Goal: Information Seeking & Learning: Check status

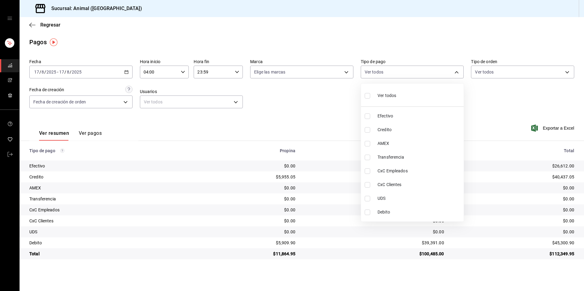
click at [384, 128] on span "Credito" at bounding box center [419, 130] width 84 height 6
type input "235ce608-f464-428a-9a71-314f665367d1"
checkbox input "true"
click at [384, 210] on span "Debito" at bounding box center [419, 212] width 84 height 6
type input "235ce608-f464-428a-9a71-314f665367d1,c7b29183-a811-4137-9cfa-21a61cd2bc4a"
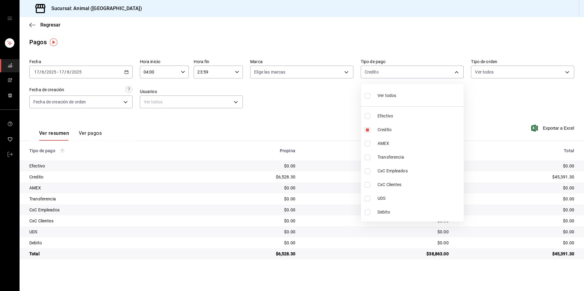
checkbox input "true"
click at [472, 271] on div at bounding box center [292, 145] width 584 height 291
click at [378, 68] on body "Sucursal: Animal ([GEOGRAPHIC_DATA]) Regresar Pagos Fecha [DATE] [DATE] - [DATE…" at bounding box center [292, 145] width 584 height 291
click at [377, 87] on li "Ver todos" at bounding box center [412, 95] width 103 height 18
type input "b84c62b8-b02c-4970-ab2e-e166616419f2,235ce608-f464-428a-9a71-314f665367d1,53567…"
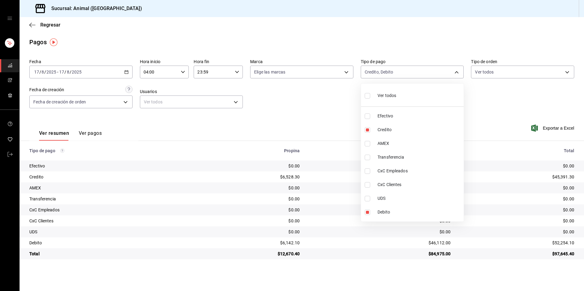
checkbox input "true"
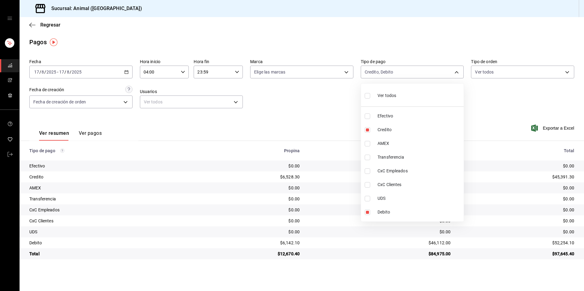
checkbox input "true"
click at [446, 268] on div at bounding box center [292, 145] width 584 height 291
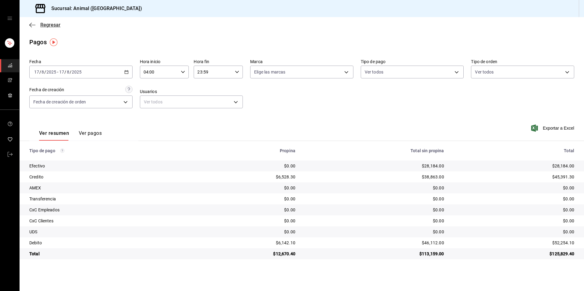
click at [32, 25] on icon "button" at bounding box center [32, 25] width 6 height 0
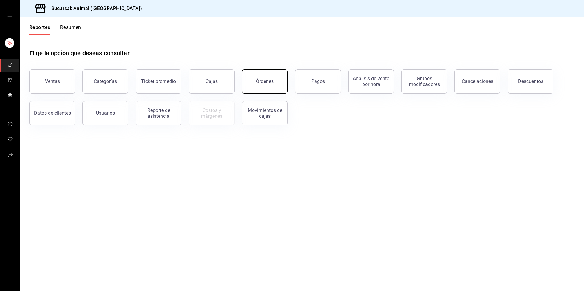
click at [274, 86] on button "Órdenes" at bounding box center [265, 81] width 46 height 24
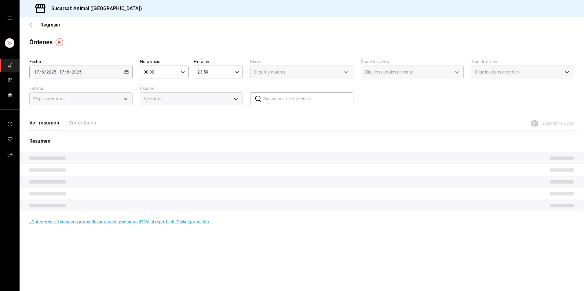
click at [123, 74] on div "[DATE] [DATE] - [DATE] [DATE]" at bounding box center [80, 72] width 103 height 13
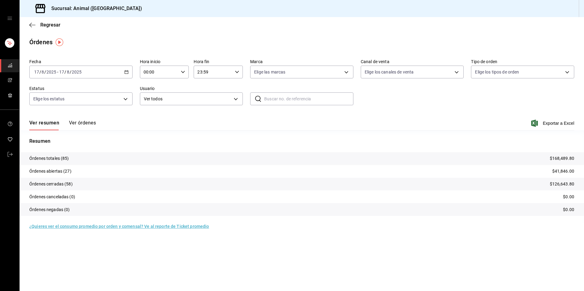
click at [127, 73] on icon "button" at bounding box center [126, 72] width 4 height 4
click at [60, 165] on li "Rango de fechas" at bounding box center [58, 159] width 57 height 14
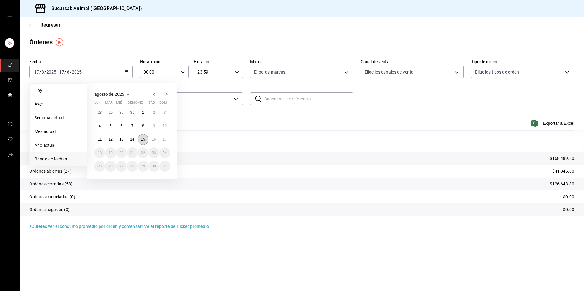
click at [142, 141] on abbr "15" at bounding box center [143, 139] width 4 height 4
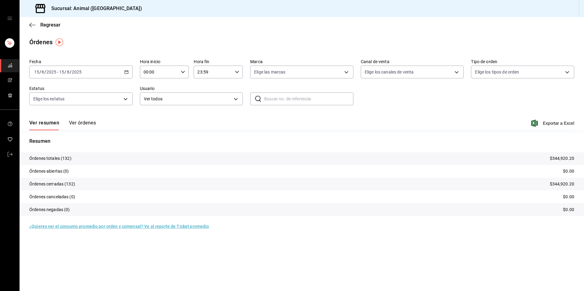
click at [76, 122] on button "Ver órdenes" at bounding box center [82, 125] width 27 height 10
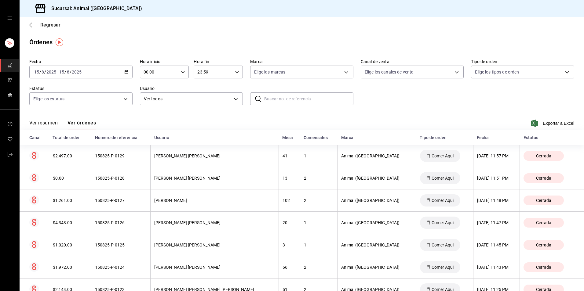
click at [34, 25] on icon "button" at bounding box center [32, 25] width 6 height 0
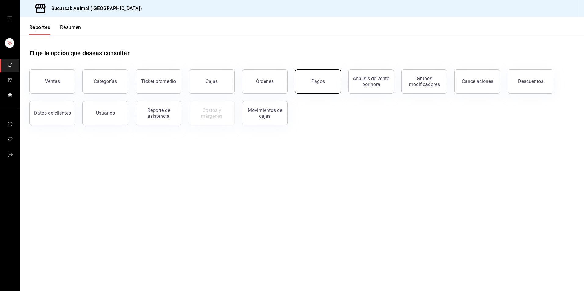
click at [335, 74] on button "Pagos" at bounding box center [318, 81] width 46 height 24
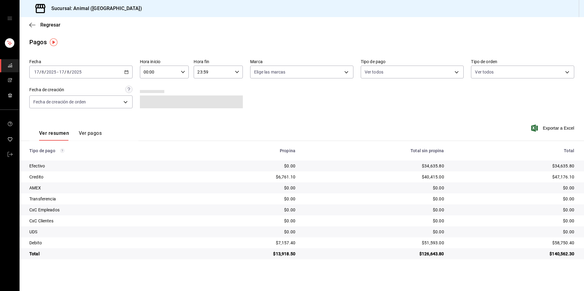
click at [81, 134] on button "Ver pagos" at bounding box center [90, 135] width 23 height 10
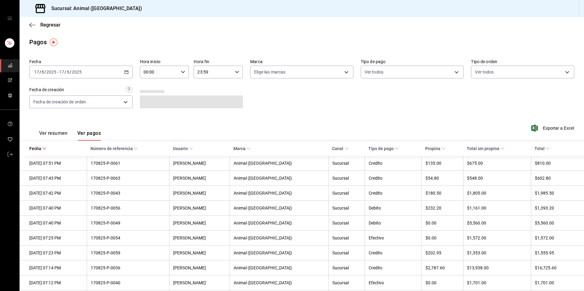
drag, startPoint x: 45, startPoint y: 134, endPoint x: 72, endPoint y: 122, distance: 29.7
click at [45, 133] on button "Ver resumen" at bounding box center [53, 135] width 28 height 10
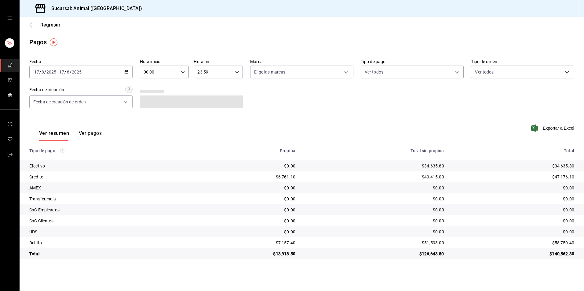
click at [182, 74] on icon "button" at bounding box center [183, 72] width 4 height 4
click at [155, 114] on span "04" at bounding box center [151, 115] width 15 height 5
type input "04:00"
click at [280, 113] on div at bounding box center [292, 145] width 584 height 291
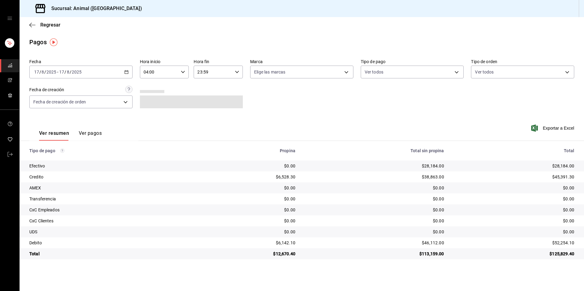
click at [421, 114] on div "Fecha [DATE] [DATE] - [DATE] [DATE] Hora inicio 04:00 Hora inicio Hora fin 23:5…" at bounding box center [301, 85] width 545 height 59
click at [32, 26] on icon "button" at bounding box center [32, 24] width 6 height 5
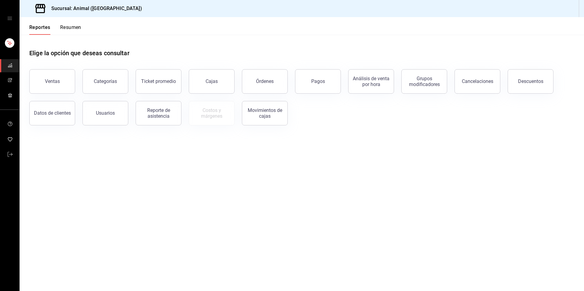
click at [11, 19] on icon "open drawer" at bounding box center [9, 18] width 5 height 5
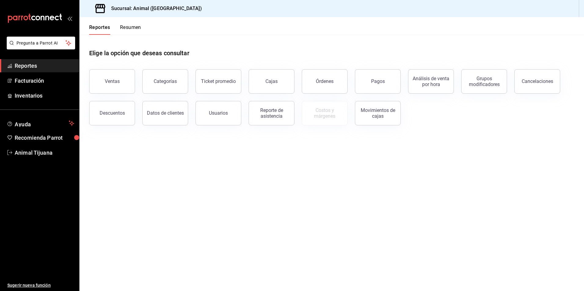
click at [177, 50] on h1 "Elige la opción que deseas consultar" at bounding box center [139, 53] width 100 height 9
click at [118, 28] on div "Reportes Resumen" at bounding box center [115, 29] width 52 height 10
click at [126, 28] on button "Resumen" at bounding box center [130, 29] width 21 height 10
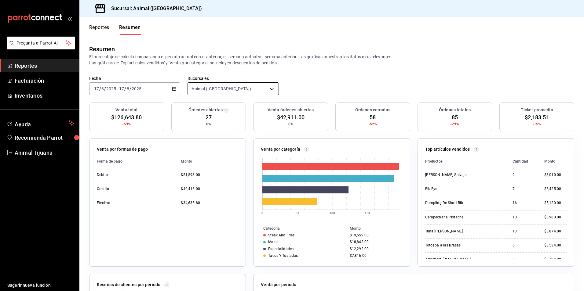
click at [249, 90] on body "Pregunta a Parrot AI Reportes Facturación Inventarios Ayuda Recomienda Parrot A…" at bounding box center [292, 145] width 584 height 291
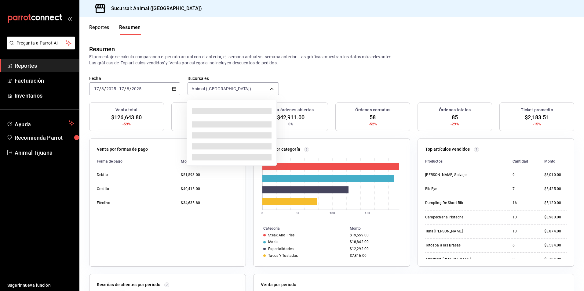
click at [328, 68] on div at bounding box center [292, 145] width 584 height 291
click at [258, 87] on body "Pregunta a Parrot AI Reportes Facturación Inventarios Ayuda Recomienda Parrot A…" at bounding box center [292, 145] width 584 height 291
click at [258, 87] on div at bounding box center [292, 145] width 584 height 291
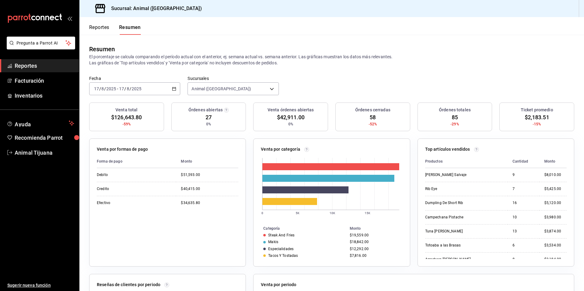
click at [105, 25] on button "Reportes" at bounding box center [99, 29] width 20 height 10
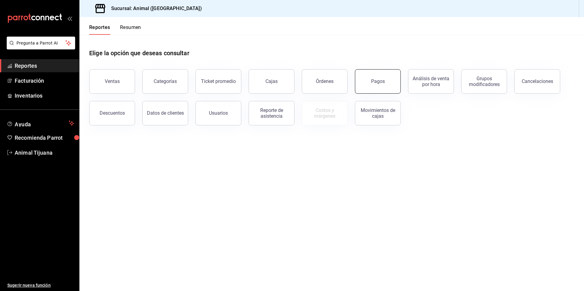
click at [390, 85] on button "Pagos" at bounding box center [378, 81] width 46 height 24
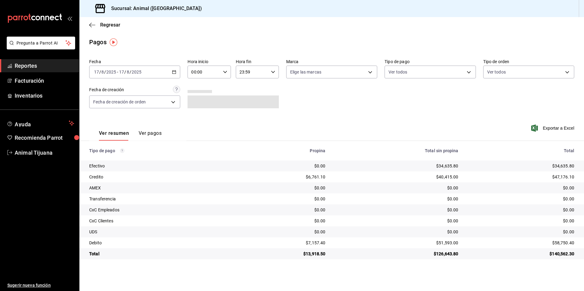
click at [217, 71] on input "00:00" at bounding box center [203, 72] width 33 height 12
click at [192, 122] on button "04" at bounding box center [198, 116] width 19 height 12
type input "04:00"
click at [308, 124] on div at bounding box center [292, 145] width 584 height 291
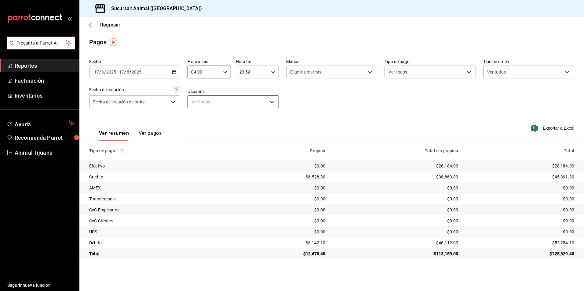
click at [193, 102] on body "Pregunta a Parrot AI Reportes Facturación Inventarios Ayuda Recomienda Parrot A…" at bounding box center [292, 145] width 584 height 291
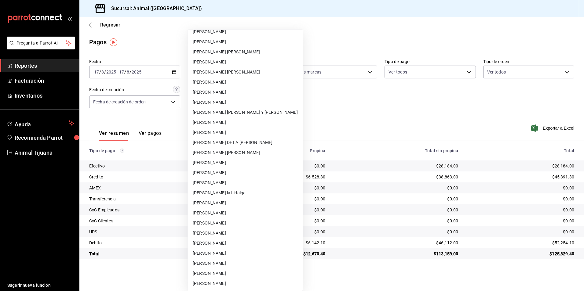
scroll to position [4518, 0]
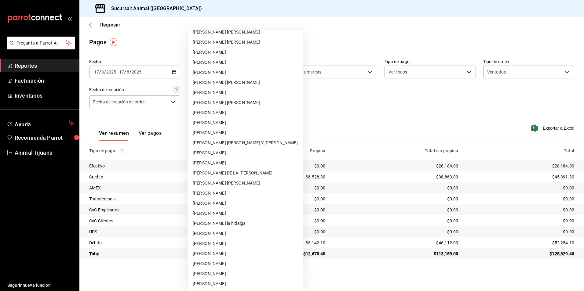
click at [206, 65] on li "[PERSON_NAME]" at bounding box center [245, 62] width 115 height 10
type input "0475de04-d6ec-49e9-9d8a-10dec29a7646"
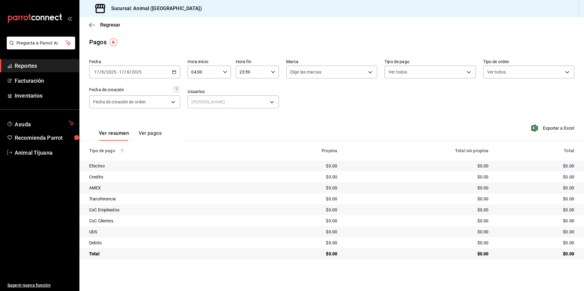
click at [174, 73] on icon "button" at bounding box center [174, 72] width 4 height 4
click at [125, 158] on span "Rango de fechas" at bounding box center [117, 159] width 47 height 6
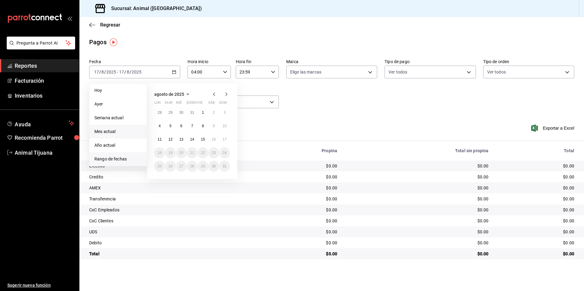
click at [110, 134] on span "Mes actual" at bounding box center [117, 132] width 47 height 6
type input "00:00"
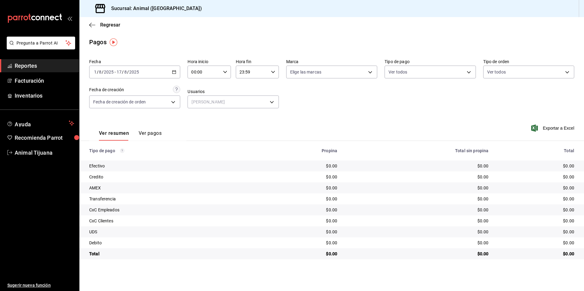
click at [177, 71] on div "[DATE] [DATE] - [DATE] [DATE]" at bounding box center [134, 72] width 91 height 13
click at [121, 147] on span "Año actual" at bounding box center [117, 145] width 47 height 6
click at [252, 99] on body "Pregunta a Parrot AI Reportes Facturación Inventarios Ayuda Recomienda Parrot A…" at bounding box center [292, 145] width 584 height 291
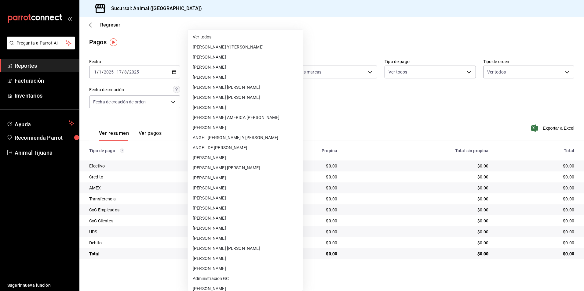
scroll to position [4421, 0]
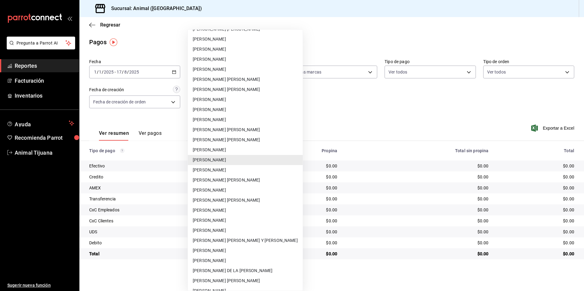
click at [245, 118] on li "[PERSON_NAME]" at bounding box center [245, 120] width 115 height 10
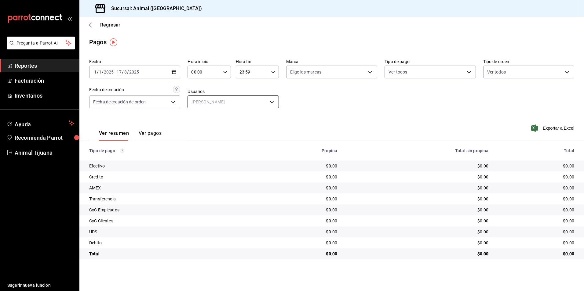
click at [240, 99] on body "Pregunta a Parrot AI Reportes Facturación Inventarios Ayuda Recomienda Parrot A…" at bounding box center [292, 145] width 584 height 291
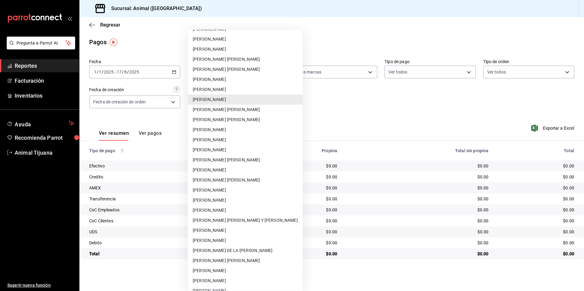
scroll to position [4441, 0]
click at [234, 160] on li "[PERSON_NAME] [PERSON_NAME]" at bounding box center [245, 159] width 115 height 10
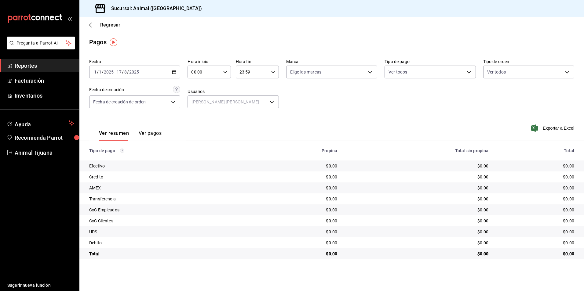
click at [146, 134] on button "Ver pagos" at bounding box center [150, 135] width 23 height 10
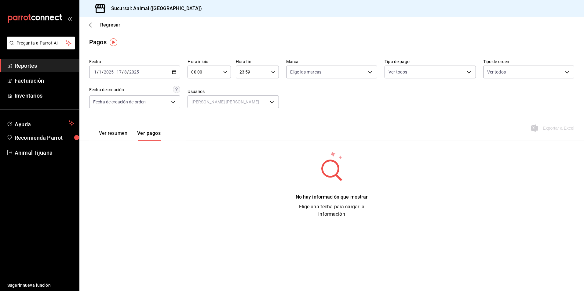
click at [113, 135] on button "Ver resumen" at bounding box center [113, 135] width 28 height 10
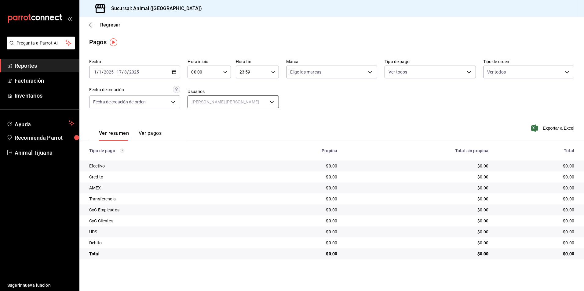
click at [260, 102] on body "Pregunta a Parrot AI Reportes Facturación Inventarios Ayuda Recomienda Parrot A…" at bounding box center [292, 145] width 584 height 291
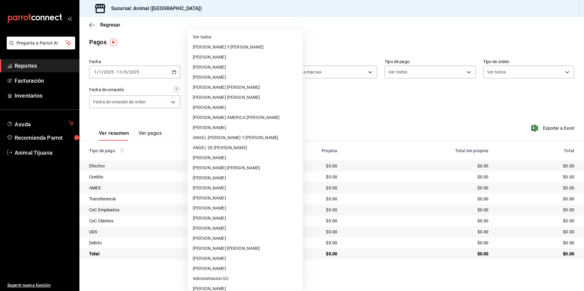
click at [221, 37] on li "Ver todos" at bounding box center [245, 37] width 115 height 10
type input "null"
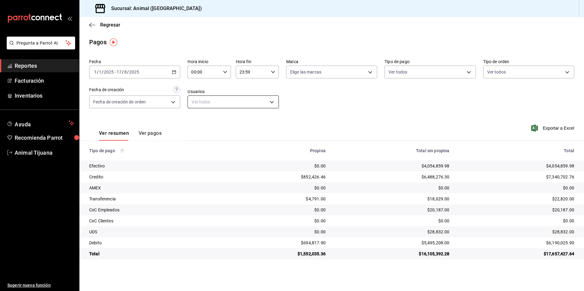
click at [252, 97] on body "Pregunta a Parrot AI Reportes Facturación Inventarios Ayuda Recomienda Parrot A…" at bounding box center [292, 145] width 584 height 291
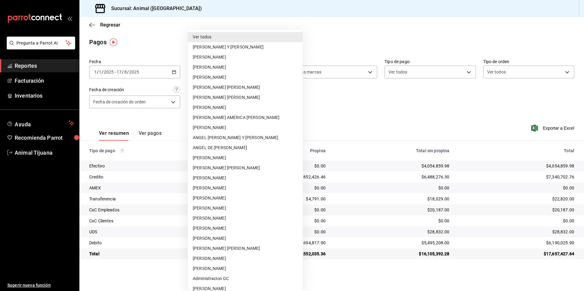
click at [157, 119] on div at bounding box center [292, 145] width 584 height 291
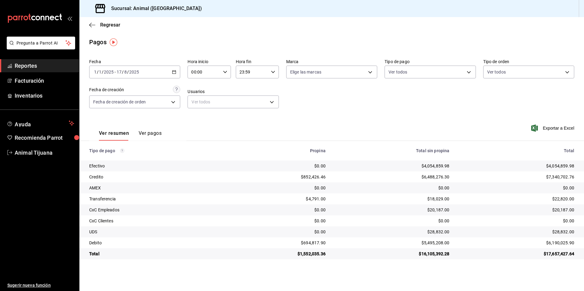
click at [22, 67] on span "Reportes" at bounding box center [45, 66] width 60 height 8
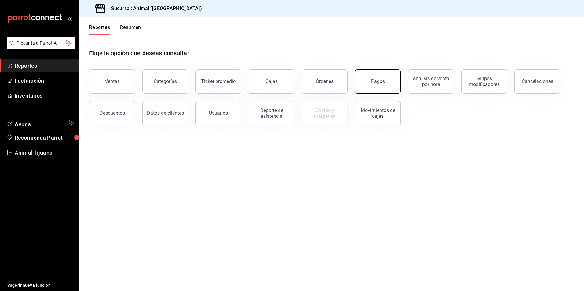
click at [361, 86] on button "Pagos" at bounding box center [378, 81] width 46 height 24
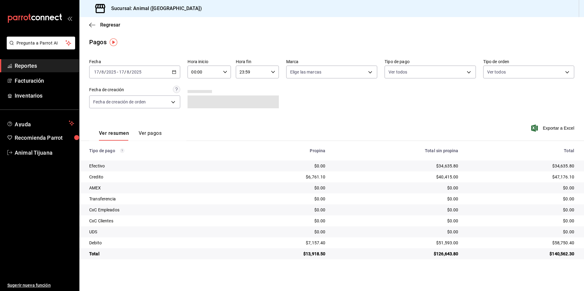
click at [205, 70] on input "00:00" at bounding box center [203, 72] width 33 height 12
click at [196, 114] on span "04" at bounding box center [198, 115] width 12 height 5
type input "04:00"
click at [325, 108] on div at bounding box center [292, 145] width 584 height 291
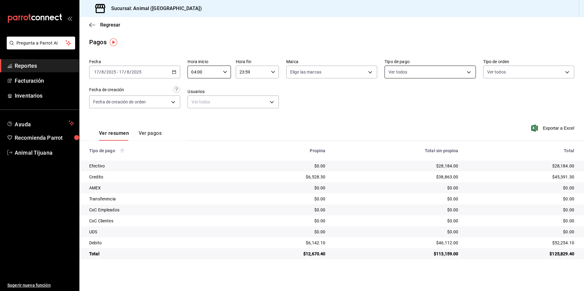
click at [426, 70] on body "Pregunta a Parrot AI Reportes Facturación Inventarios Ayuda Recomienda Parrot A…" at bounding box center [292, 145] width 584 height 291
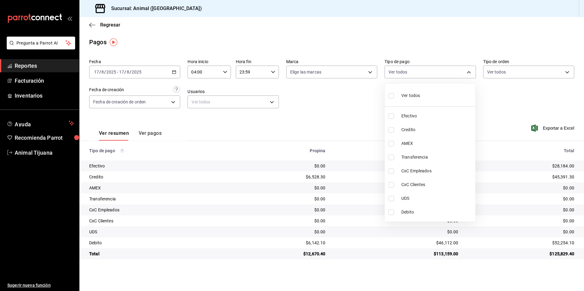
click at [414, 127] on span "Credito" at bounding box center [436, 130] width 71 height 6
type input "235ce608-f464-428a-9a71-314f665367d1"
checkbox input "true"
click at [403, 212] on span "Debito" at bounding box center [436, 212] width 71 height 6
type input "235ce608-f464-428a-9a71-314f665367d1,c7b29183-a811-4137-9cfa-21a61cd2bc4a"
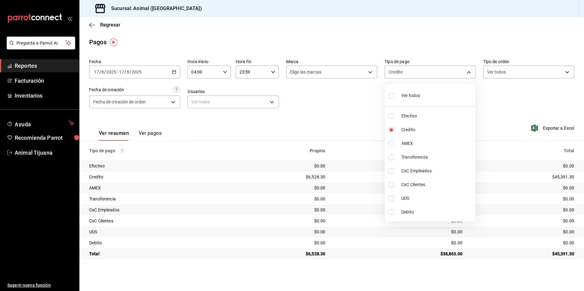
checkbox input "true"
click at [508, 198] on div at bounding box center [292, 145] width 584 height 291
click at [418, 73] on body "Pregunta a Parrot AI Reportes Facturación Inventarios Ayuda Recomienda Parrot A…" at bounding box center [292, 145] width 584 height 291
click at [412, 89] on div "Ver todos" at bounding box center [403, 95] width 31 height 13
type input "b84c62b8-b02c-4970-ab2e-e166616419f2,235ce608-f464-428a-9a71-314f665367d1,53567…"
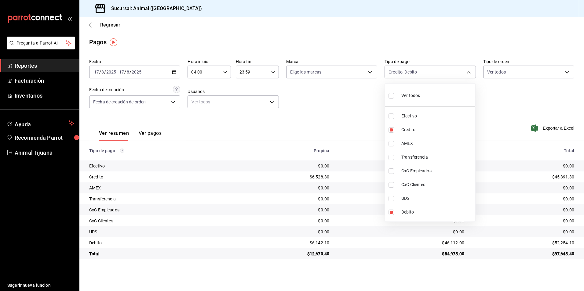
checkbox input "true"
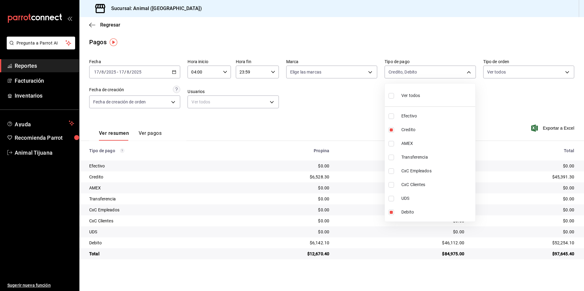
checkbox input "true"
click at [412, 90] on div "Ver todos" at bounding box center [403, 95] width 31 height 13
checkbox input "false"
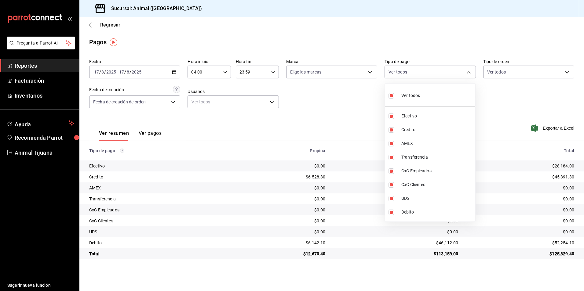
checkbox input "false"
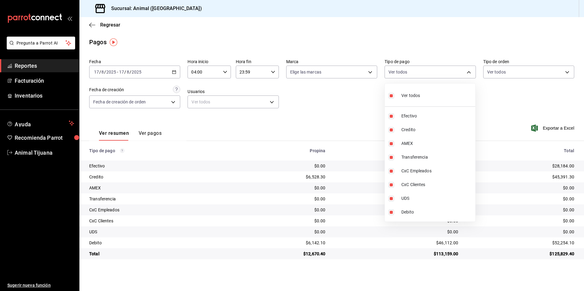
checkbox input "false"
